Goal: Task Accomplishment & Management: Use online tool/utility

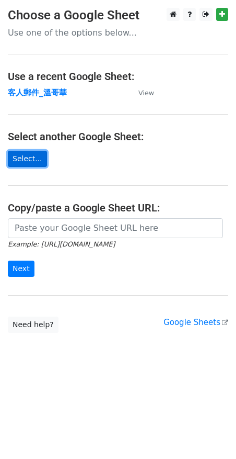
click at [39, 162] on link "Select..." at bounding box center [27, 159] width 39 height 16
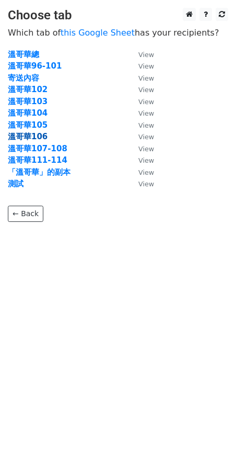
click at [44, 139] on strong "溫哥華106" at bounding box center [28, 136] width 40 height 9
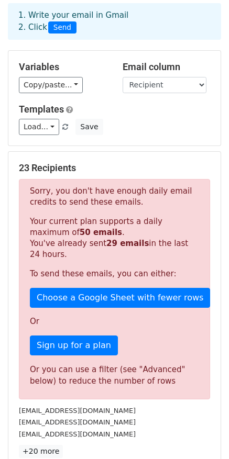
scroll to position [50, 0]
